Goal: Task Accomplishment & Management: Complete application form

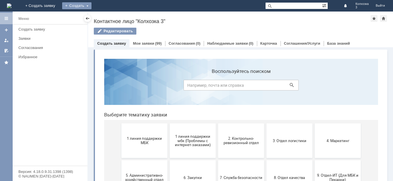
click at [92, 6] on div "Создать" at bounding box center [76, 5] width 29 height 7
click at [106, 15] on link "Заявка" at bounding box center [85, 17] width 44 height 7
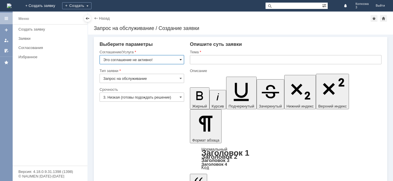
click at [181, 60] on span at bounding box center [181, 59] width 2 height 5
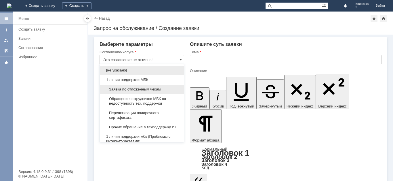
click at [134, 88] on span "Заявка по отложенным чекам" at bounding box center [141, 89] width 77 height 5
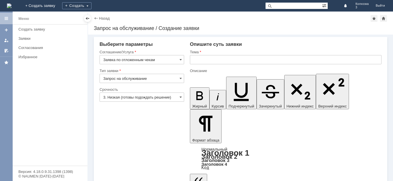
type input "Заявка по отложенным чекам"
click at [199, 61] on input "text" at bounding box center [286, 59] width 192 height 9
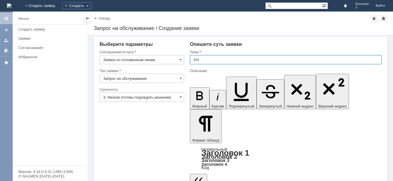
type input "ОЧ"
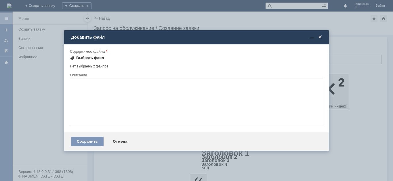
click at [96, 59] on div "Выбрать файл" at bounding box center [90, 58] width 28 height 5
click at [320, 37] on span at bounding box center [320, 37] width 6 height 5
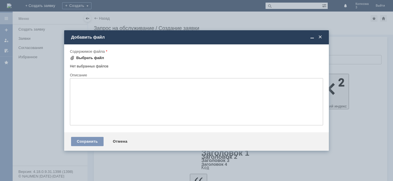
click at [89, 60] on div "Выбрать файл" at bounding box center [90, 58] width 28 height 5
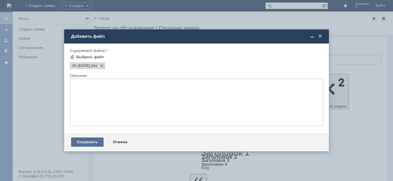
click at [90, 140] on div "Сохранить" at bounding box center [87, 141] width 33 height 9
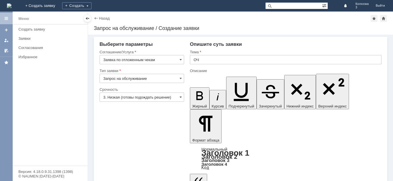
scroll to position [9, 0]
